Goal: Task Accomplishment & Management: Use online tool/utility

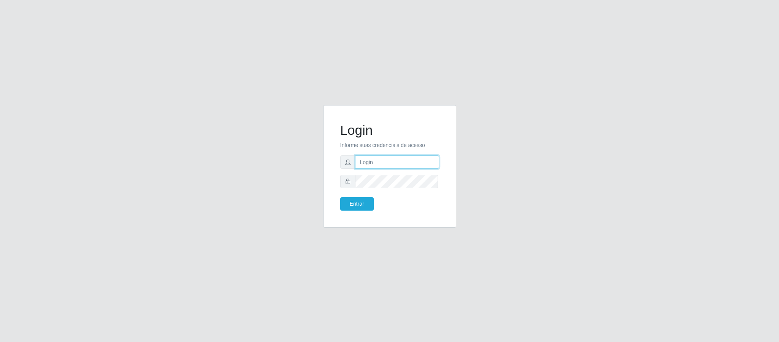
click at [372, 162] on input "text" at bounding box center [397, 161] width 84 height 13
type input "[PERSON_NAME].[PERSON_NAME]@queirozatacadao"
click at [363, 200] on button "Entrar" at bounding box center [356, 203] width 33 height 13
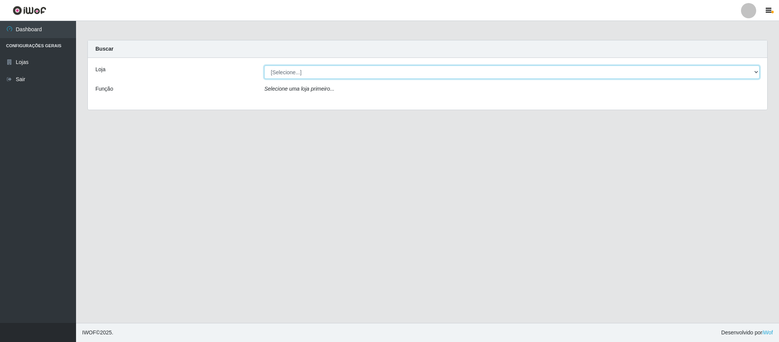
click at [756, 71] on select "[Selecione...] Queiroz Atacadão - Coophab" at bounding box center [512, 71] width 496 height 13
select select "463"
click at [264, 65] on select "[Selecione...] Queiroz Atacadão - Coophab" at bounding box center [512, 71] width 496 height 13
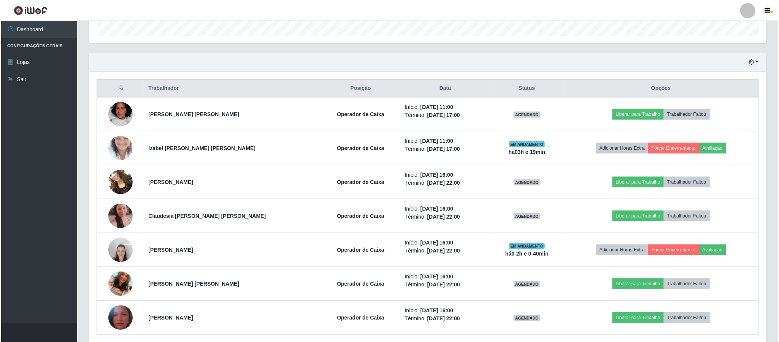
scroll to position [268, 0]
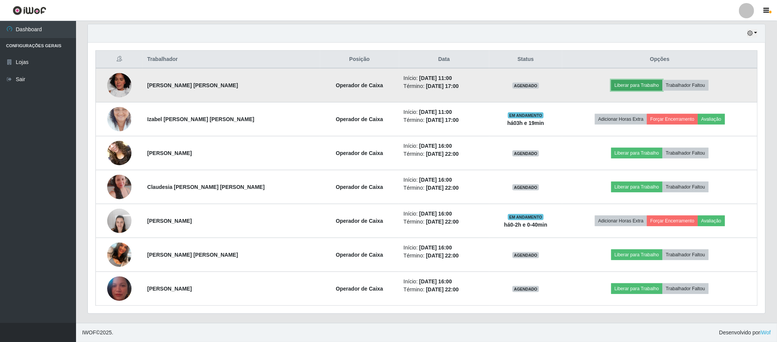
click at [633, 85] on button "Liberar para Trabalho" at bounding box center [637, 85] width 51 height 11
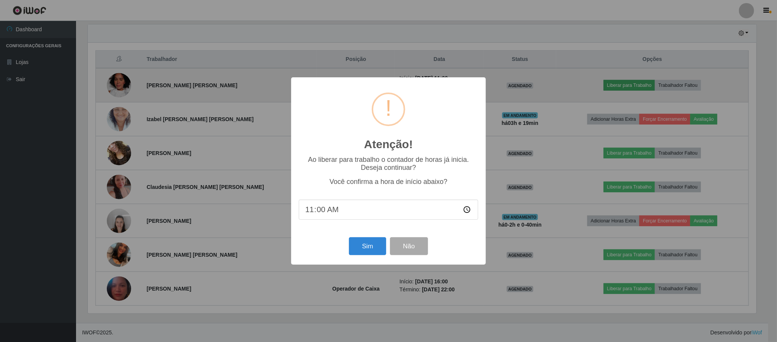
scroll to position [159, 671]
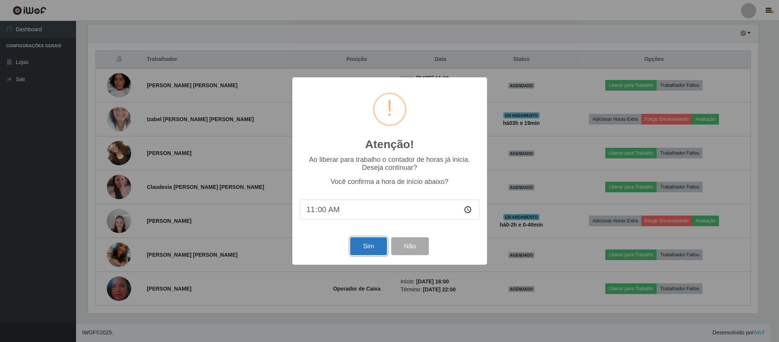
click at [373, 251] on button "Sim" at bounding box center [368, 246] width 37 height 18
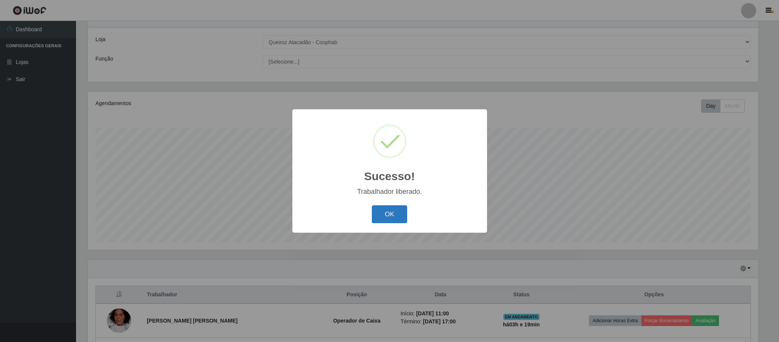
click at [394, 212] on button "OK" at bounding box center [389, 214] width 35 height 18
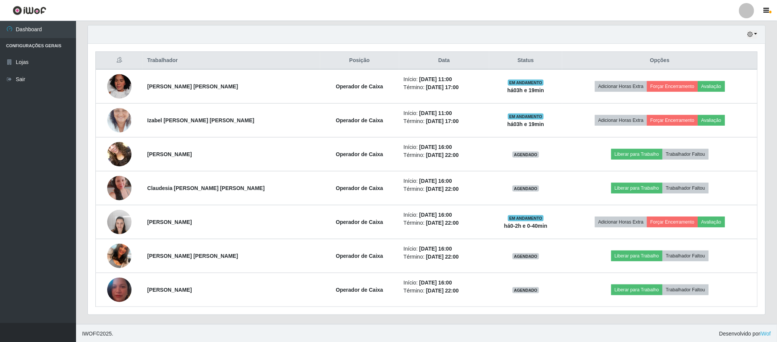
scroll to position [268, 0]
